Goal: Task Accomplishment & Management: Use online tool/utility

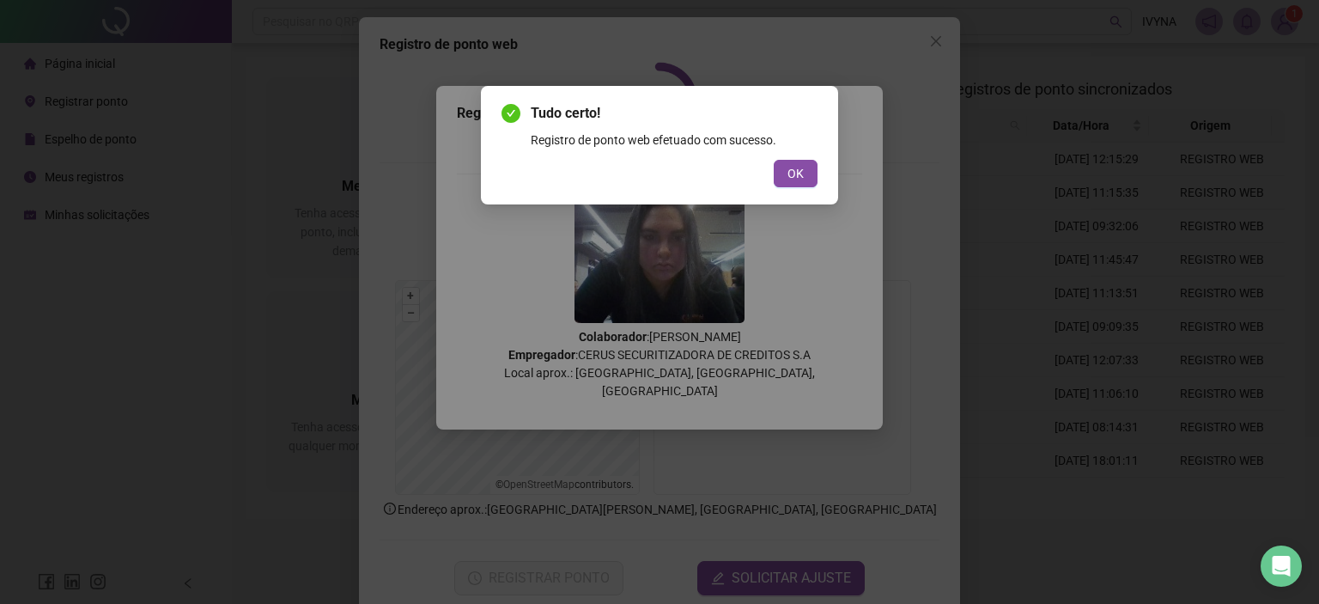
click at [708, 87] on div "Tudo certo! Registro de ponto web efetuado com sucesso. OK" at bounding box center [659, 145] width 357 height 119
click at [790, 172] on span "OK" at bounding box center [796, 173] width 16 height 19
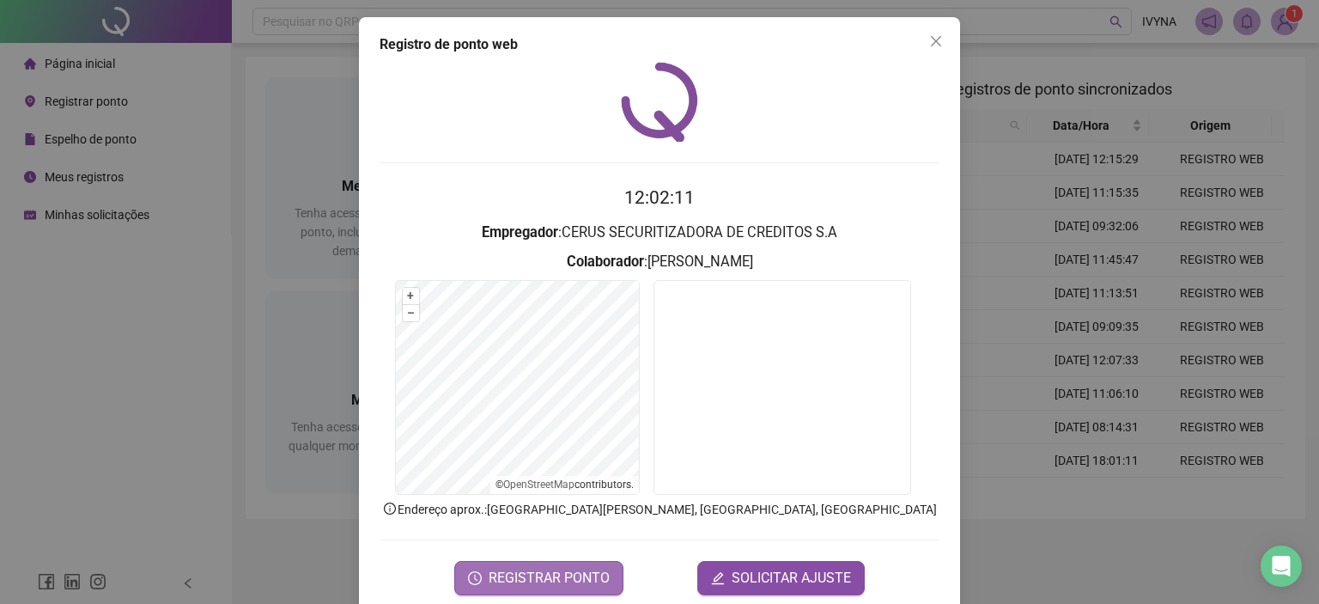
click at [516, 580] on span "REGISTRAR PONTO" at bounding box center [549, 578] width 121 height 21
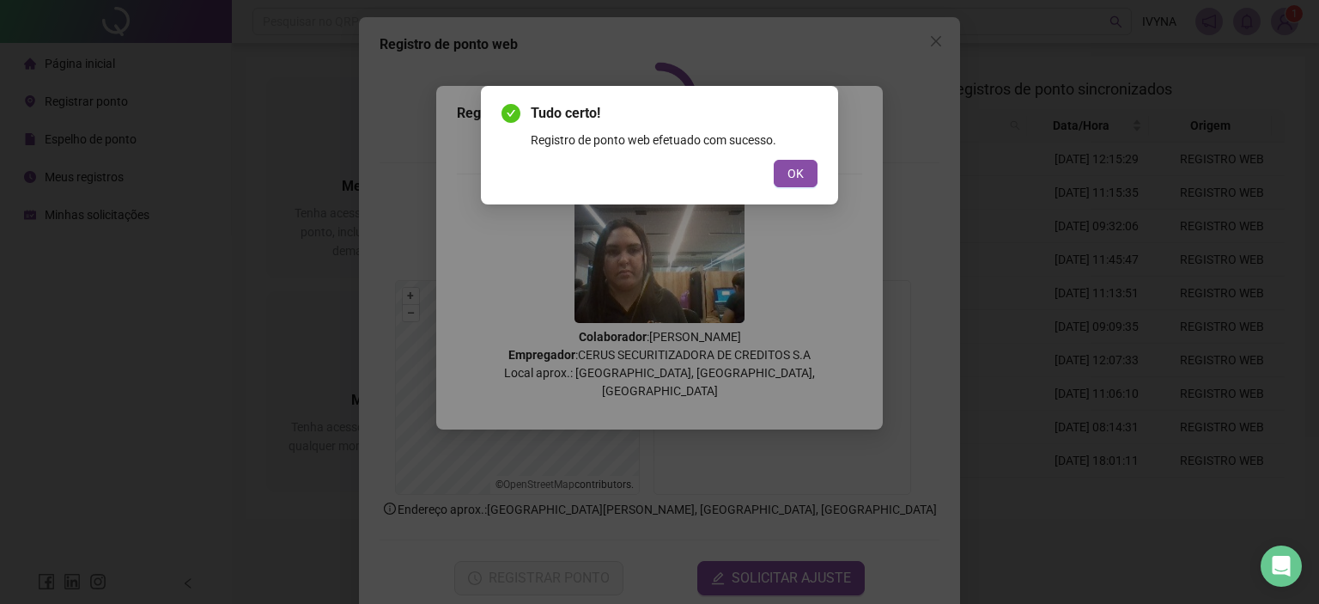
click at [790, 149] on div "Tudo certo! Registro de ponto web efetuado com sucesso. OK" at bounding box center [660, 145] width 316 height 84
click at [810, 162] on button "OK" at bounding box center [796, 173] width 44 height 27
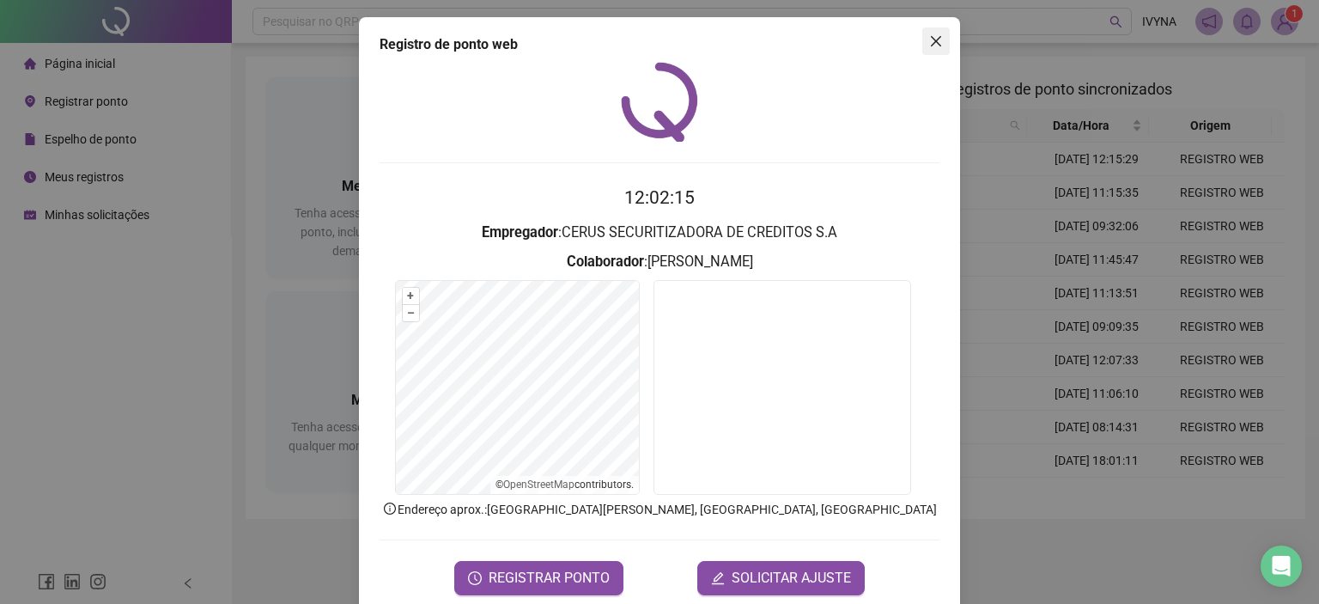
click at [929, 37] on icon "close" at bounding box center [936, 41] width 14 height 14
